Goal: Check status

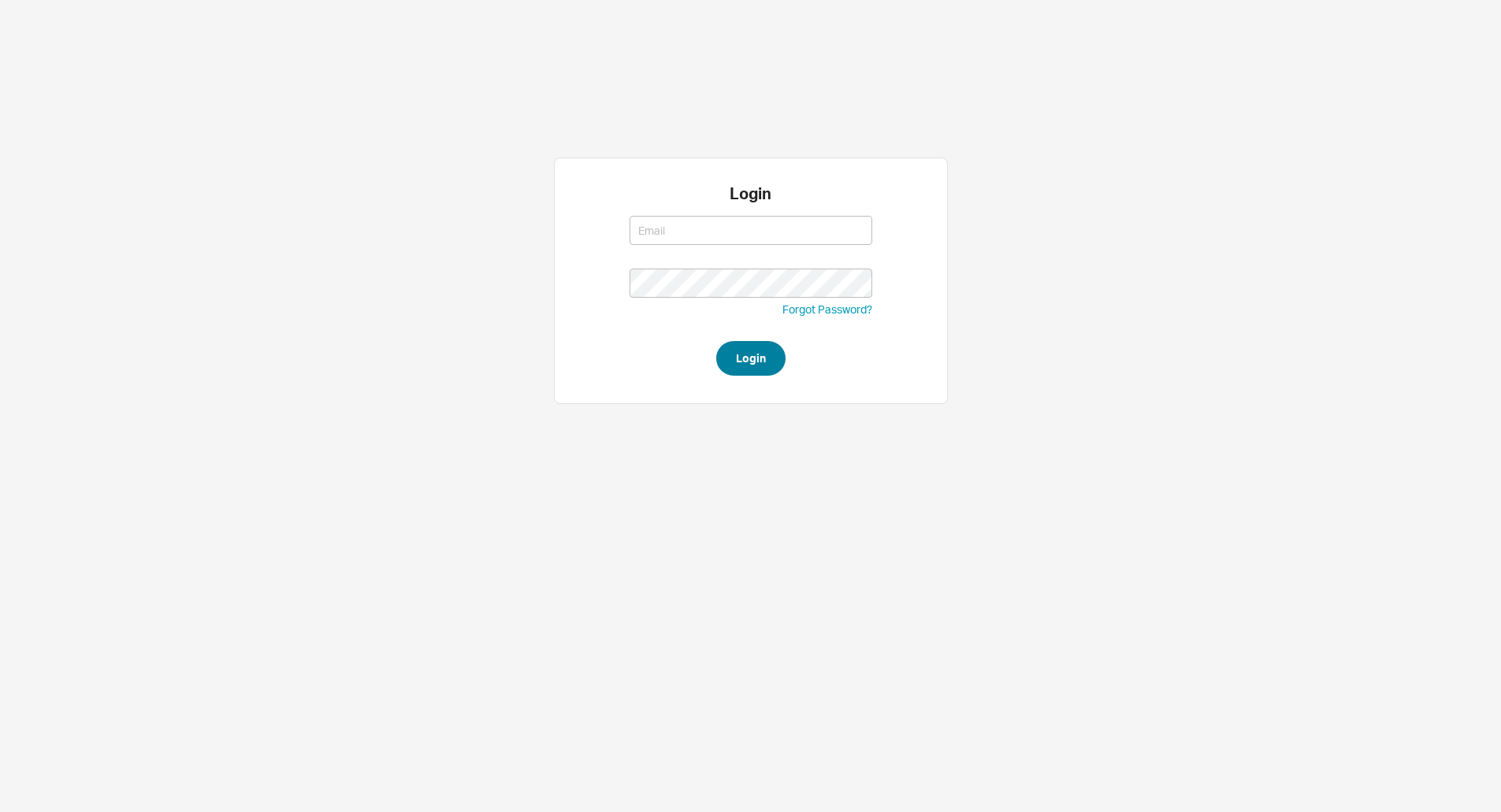
type input "[EMAIL_ADDRESS][DOMAIN_NAME]"
click at [739, 353] on button "Login" at bounding box center [750, 358] width 69 height 35
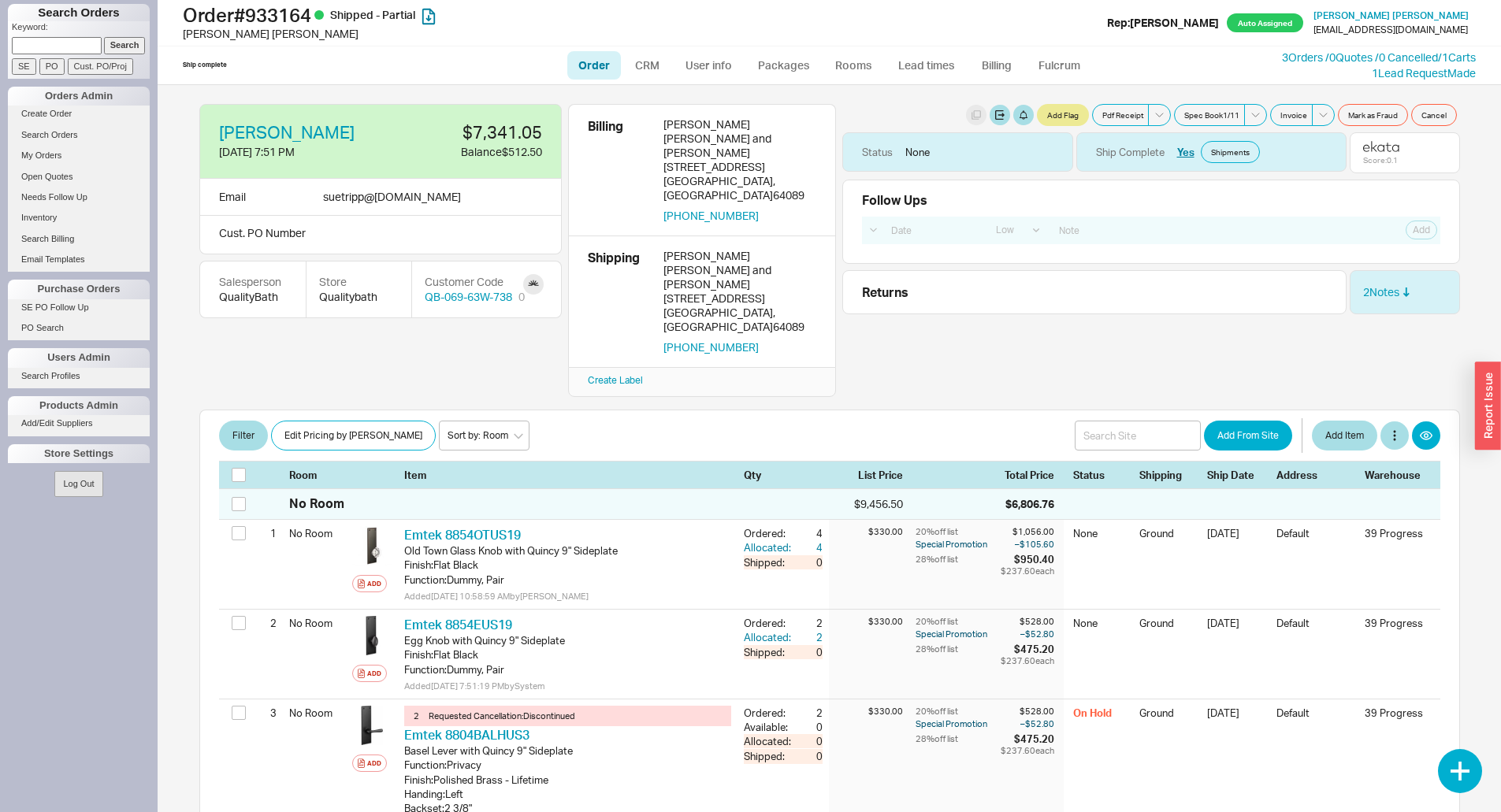
select select "LOW"
